Goal: Find specific page/section: Find specific page/section

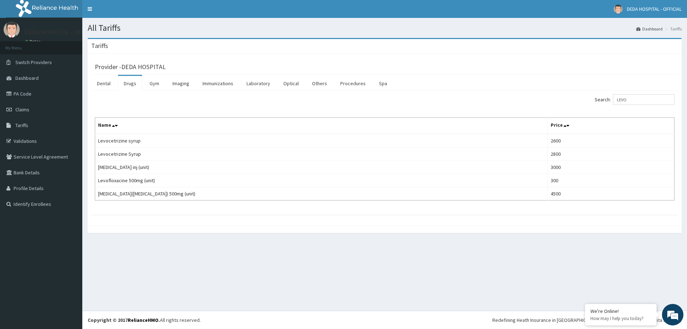
drag, startPoint x: 635, startPoint y: 97, endPoint x: 606, endPoint y: 103, distance: 29.6
click at [606, 103] on label "Search: LEVO" at bounding box center [635, 99] width 80 height 11
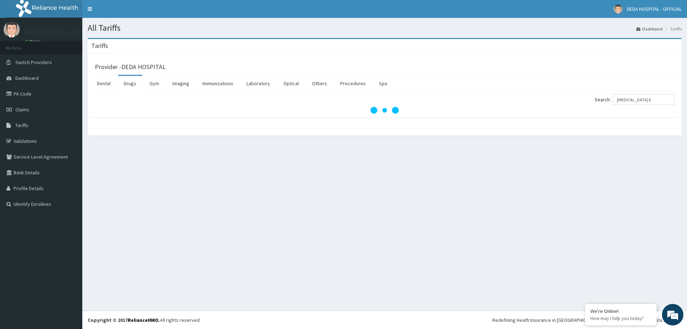
type input "[MEDICAL_DATA] EY"
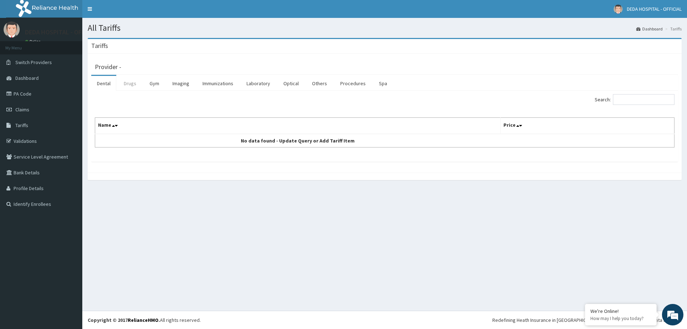
click at [132, 83] on link "Drugs" at bounding box center [130, 83] width 24 height 15
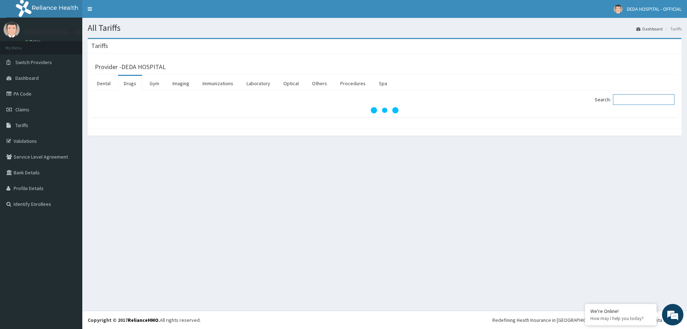
click at [638, 97] on input "Search:" at bounding box center [644, 99] width 62 height 11
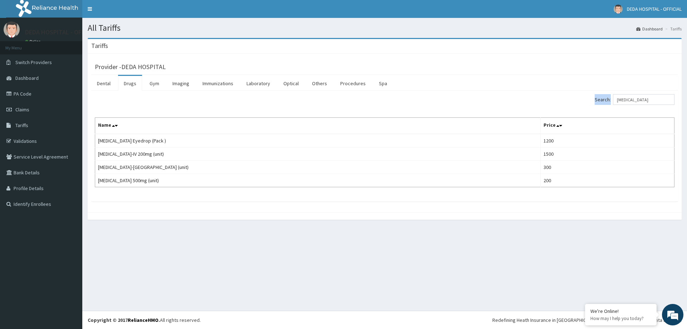
drag, startPoint x: 662, startPoint y: 90, endPoint x: 621, endPoint y: 99, distance: 42.9
click at [621, 99] on div "Dental Drugs Gym Imaging Immunizations Laboratory Optical Others Procedures Spa…" at bounding box center [384, 138] width 587 height 127
click at [630, 98] on input "[MEDICAL_DATA]" at bounding box center [644, 99] width 62 height 11
click at [631, 98] on input "[MEDICAL_DATA]" at bounding box center [644, 99] width 62 height 11
paste input "[MEDICAL_DATA]"
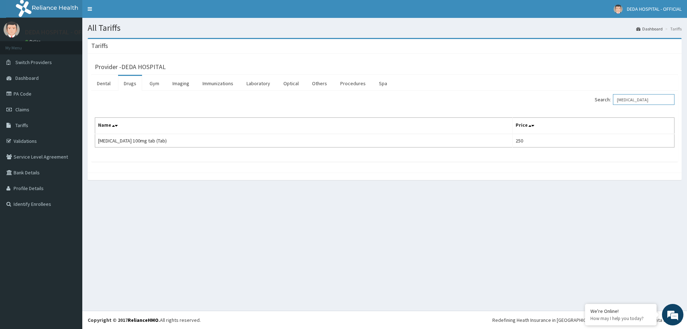
type input "[MEDICAL_DATA]"
